Goal: Task Accomplishment & Management: Manage account settings

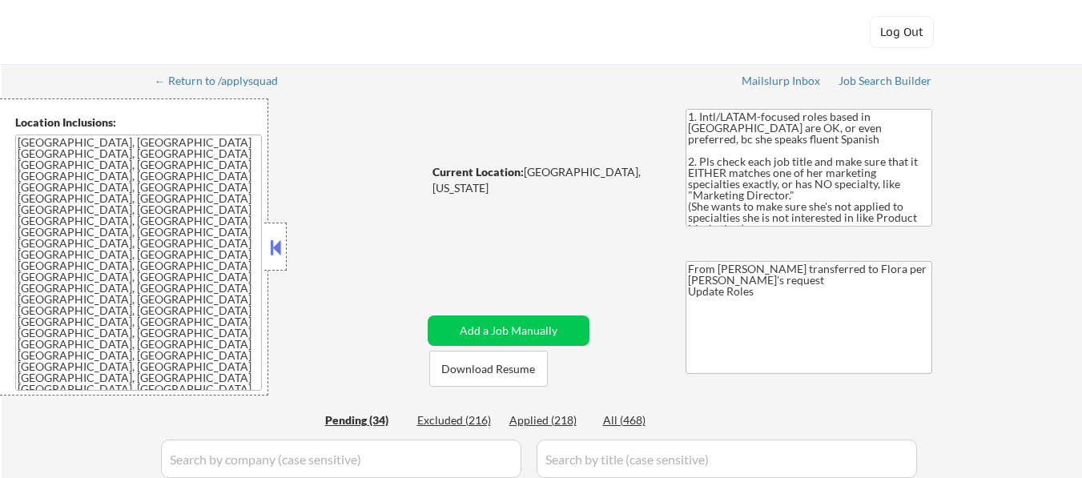
select select ""pending""
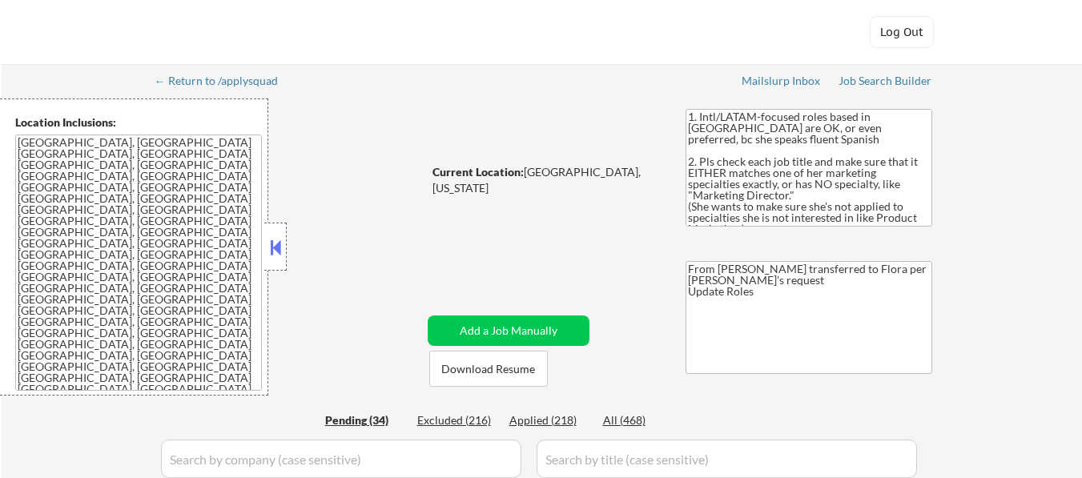
select select ""pending""
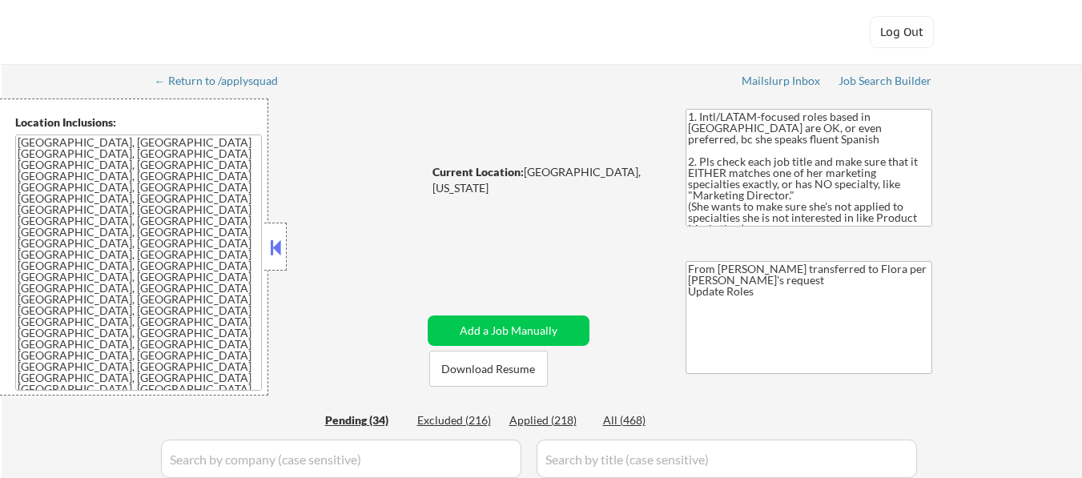
select select ""pending""
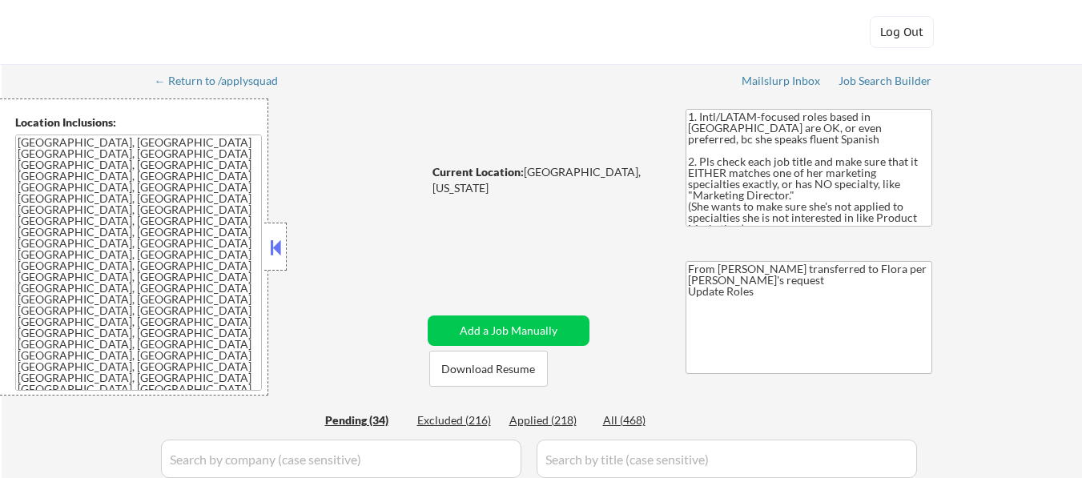
select select ""pending""
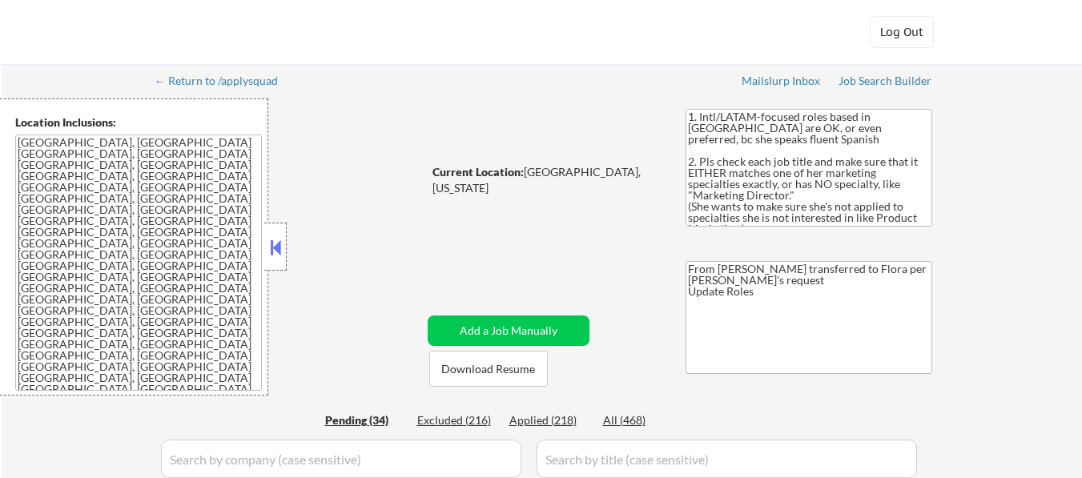
select select ""pending""
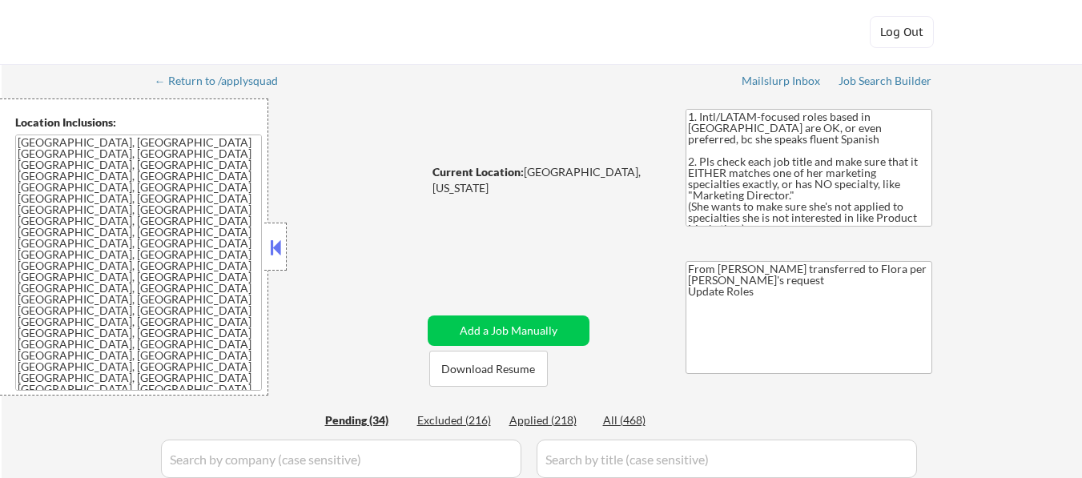
select select ""pending""
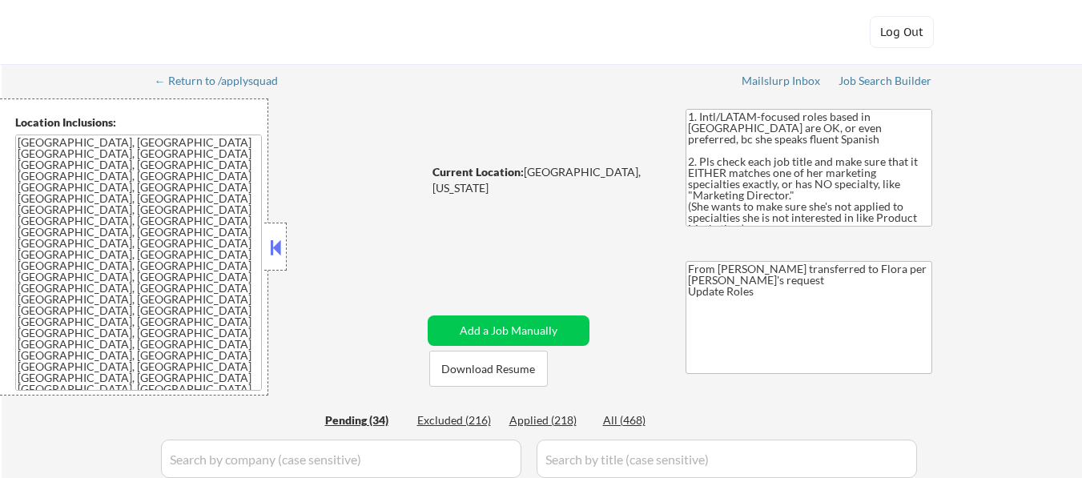
select select ""pending""
